Goal: Information Seeking & Learning: Check status

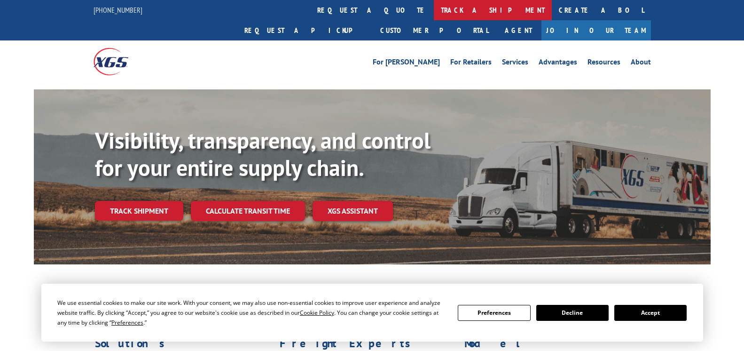
click at [434, 12] on link "track a shipment" at bounding box center [493, 10] width 118 height 20
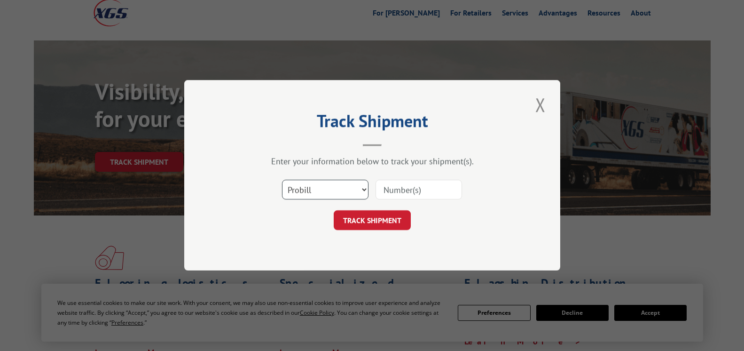
scroll to position [94, 0]
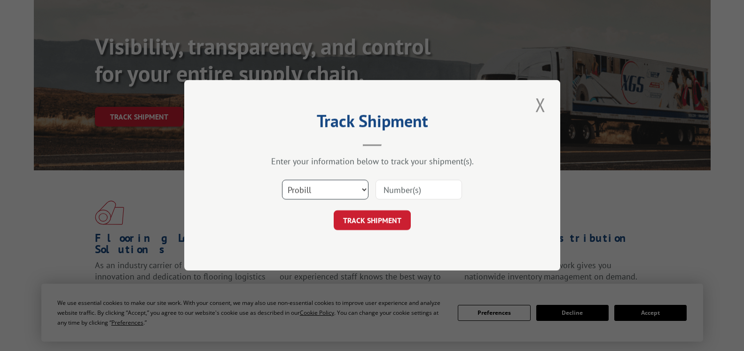
click at [317, 190] on select "Select category... Probill BOL PO" at bounding box center [325, 190] width 86 height 20
click at [322, 197] on select "Select category... Probill BOL PO" at bounding box center [325, 190] width 86 height 20
click at [282, 180] on select "Select category... Probill BOL PO" at bounding box center [325, 190] width 86 height 20
click at [418, 185] on input at bounding box center [419, 190] width 86 height 20
drag, startPoint x: 428, startPoint y: 193, endPoint x: 499, endPoint y: 191, distance: 71.0
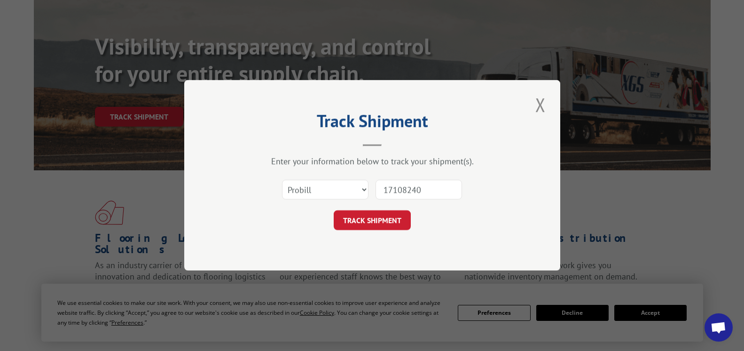
click at [499, 191] on div "Select category... Probill BOL PO 17108240" at bounding box center [372, 189] width 282 height 31
type input "17108420"
click at [405, 217] on button "TRACK SHIPMENT" at bounding box center [372, 221] width 77 height 20
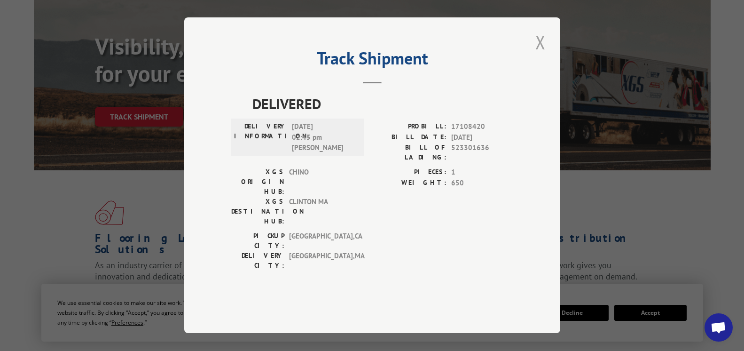
click at [537, 55] on button "Close modal" at bounding box center [541, 42] width 16 height 26
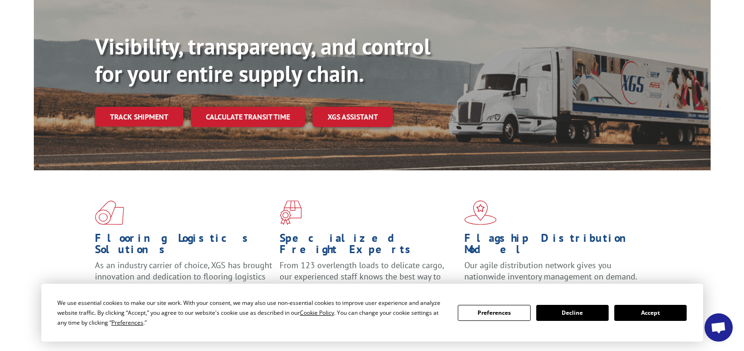
scroll to position [0, 0]
